Goal: Information Seeking & Learning: Find specific fact

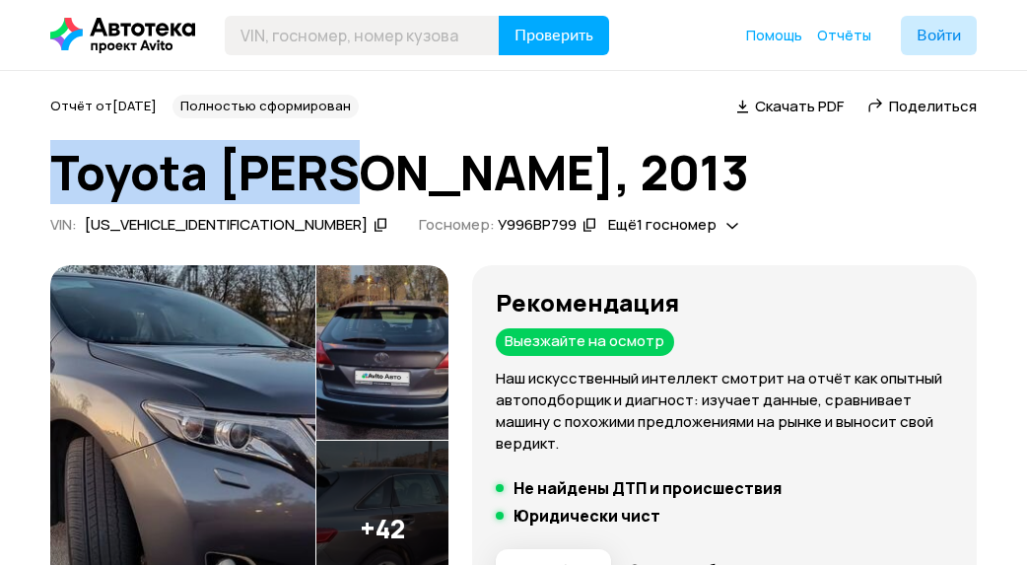
drag, startPoint x: 58, startPoint y: 176, endPoint x: 371, endPoint y: 181, distance: 312.5
click at [371, 181] on h1 "Toyota [PERSON_NAME], 2013" at bounding box center [513, 172] width 927 height 53
copy h1 "Toyota [PERSON_NAME]"
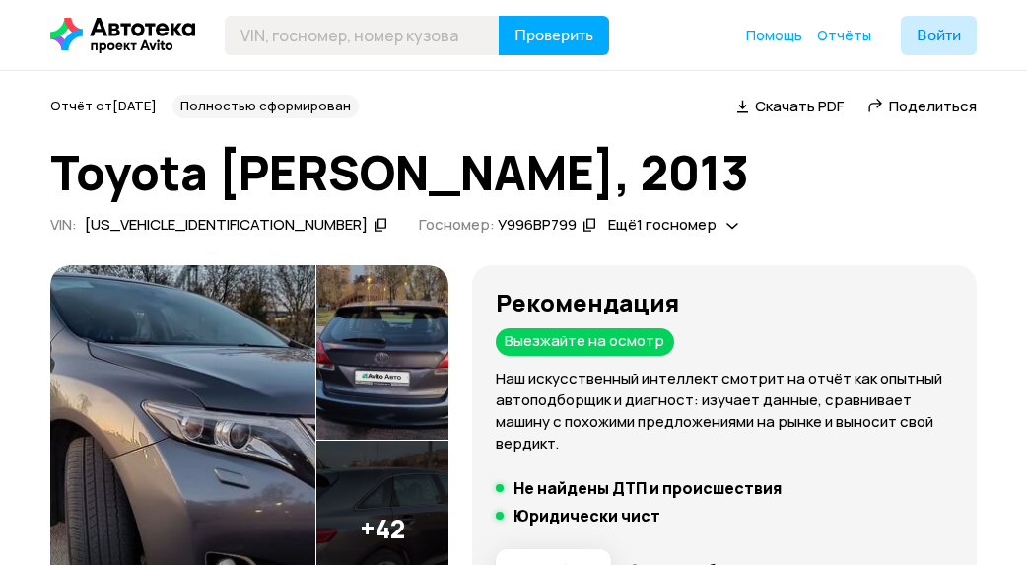
click at [374, 222] on icon at bounding box center [381, 225] width 14 height 20
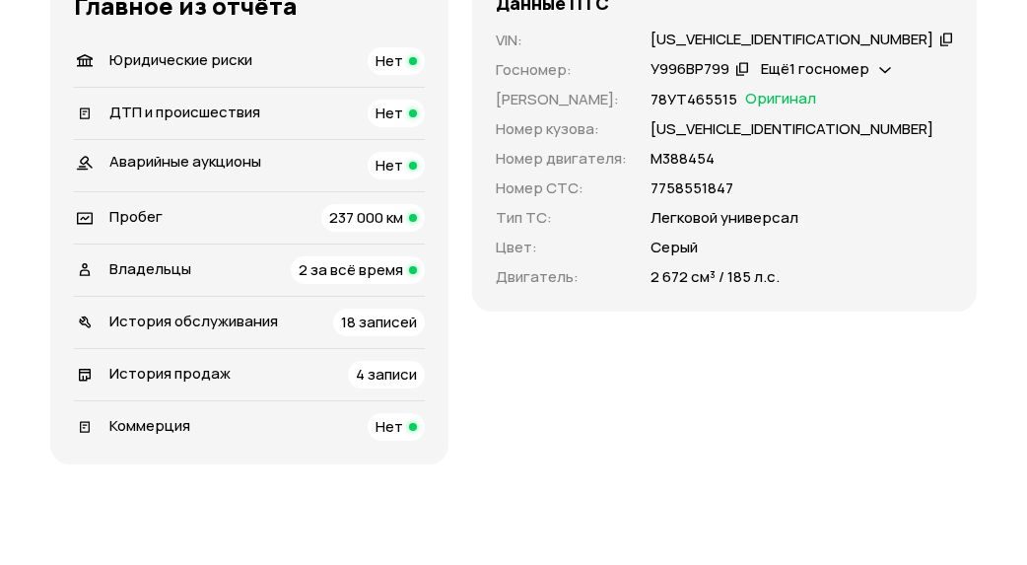
scroll to position [591, 0]
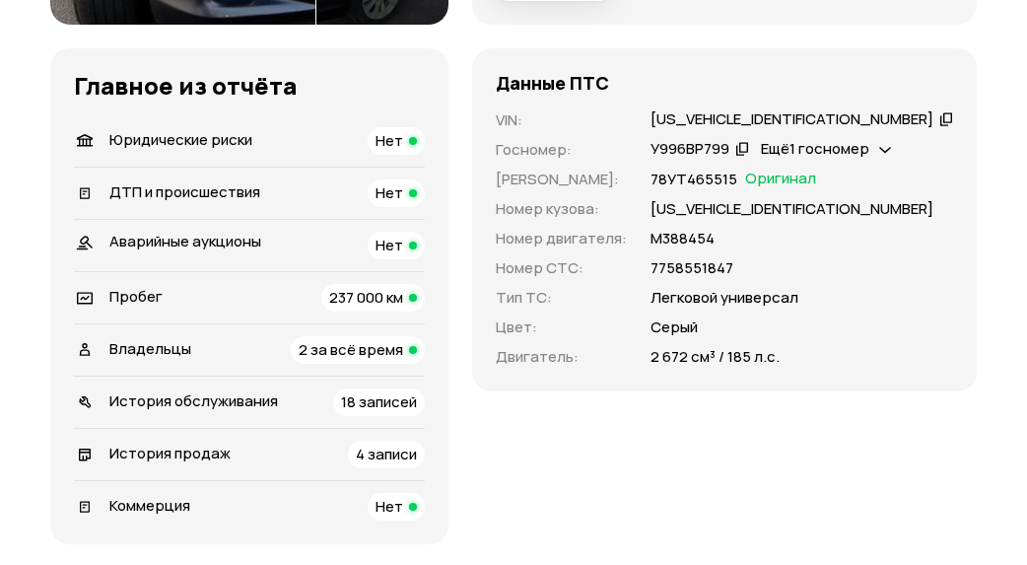
click at [702, 249] on p "М388454" at bounding box center [683, 239] width 64 height 22
drag, startPoint x: 706, startPoint y: 272, endPoint x: 767, endPoint y: 273, distance: 61.1
click at [767, 249] on div "М388454" at bounding box center [802, 239] width 303 height 22
copy p "М388454"
drag, startPoint x: 704, startPoint y: 390, endPoint x: 769, endPoint y: 394, distance: 65.2
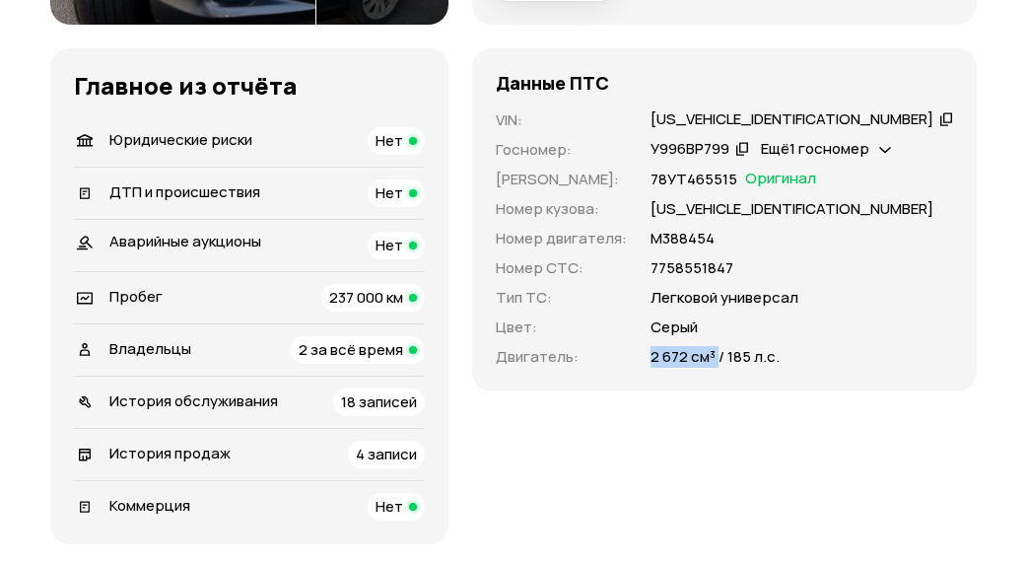
click at [769, 368] on p "2 672 см³ / 185 л.с." at bounding box center [715, 357] width 129 height 22
copy p "2 672 см³"
